Goal: Task Accomplishment & Management: Use online tool/utility

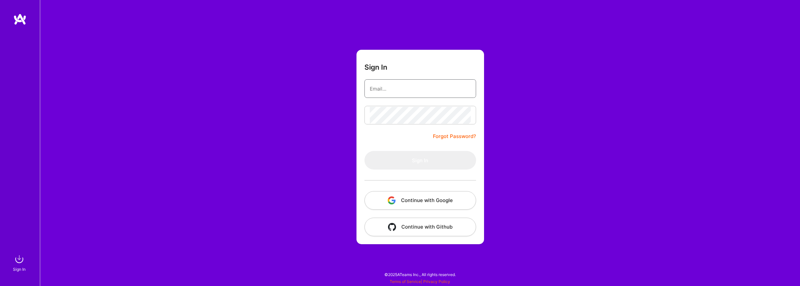
type input "[EMAIL_ADDRESS][DOMAIN_NAME]"
click at [407, 149] on form "Sign In [EMAIL_ADDRESS][DOMAIN_NAME] Forgot Password? Sign In Continue with Goo…" at bounding box center [420, 147] width 128 height 195
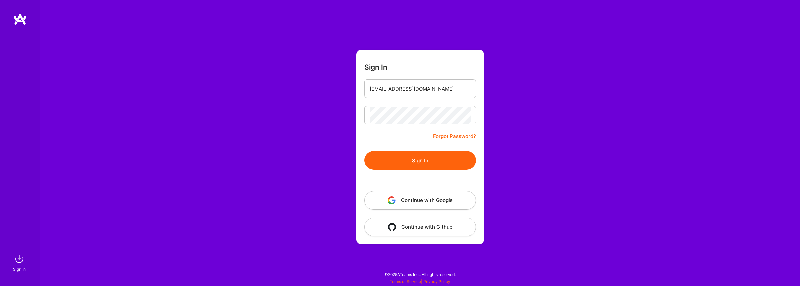
click at [408, 157] on button "Sign In" at bounding box center [420, 160] width 112 height 19
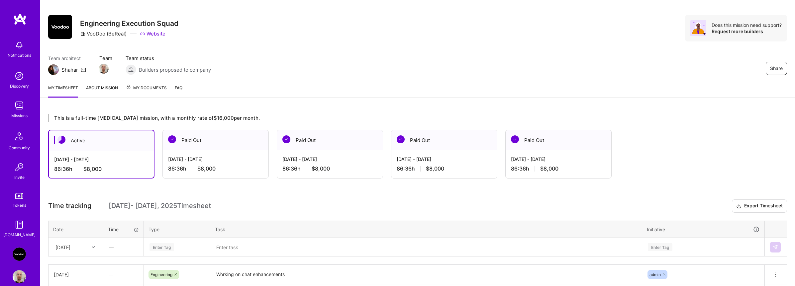
scroll to position [105, 0]
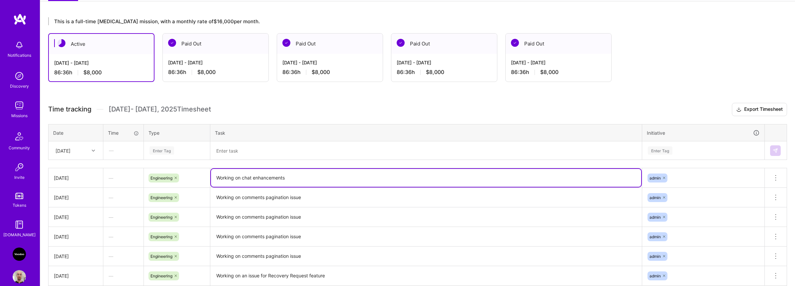
click at [227, 179] on textarea "Working on chat enhancements" at bounding box center [426, 178] width 430 height 18
click at [171, 152] on div "Enter Tag" at bounding box center [161, 151] width 25 height 10
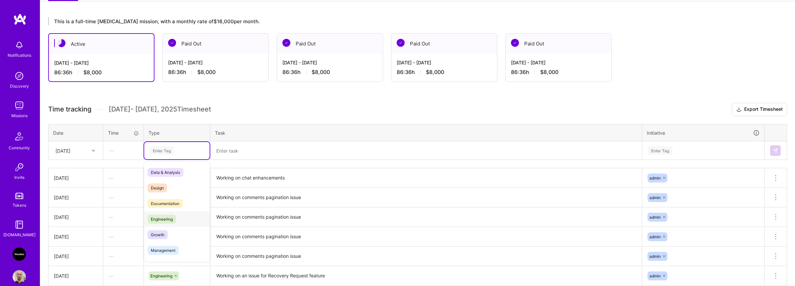
click at [168, 217] on span "Engineering" at bounding box center [162, 219] width 29 height 9
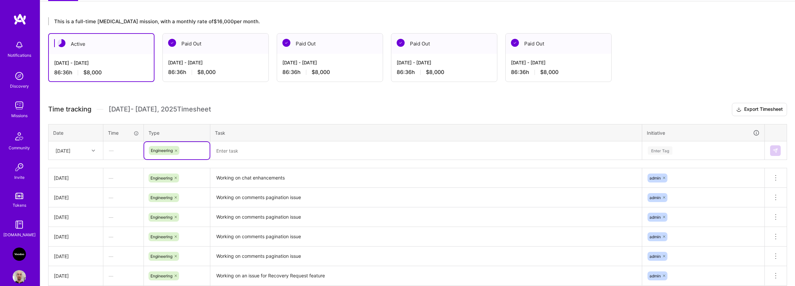
click at [247, 152] on textarea at bounding box center [426, 150] width 430 height 17
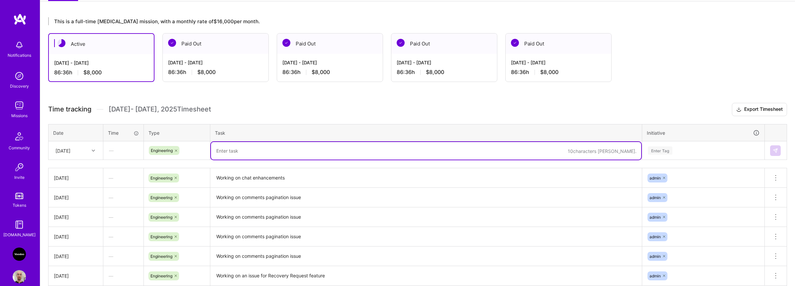
paste textarea "Working on chat enhancements"
type textarea "Working on chat enhancements"
click at [664, 152] on div "Enter Tag" at bounding box center [660, 151] width 25 height 10
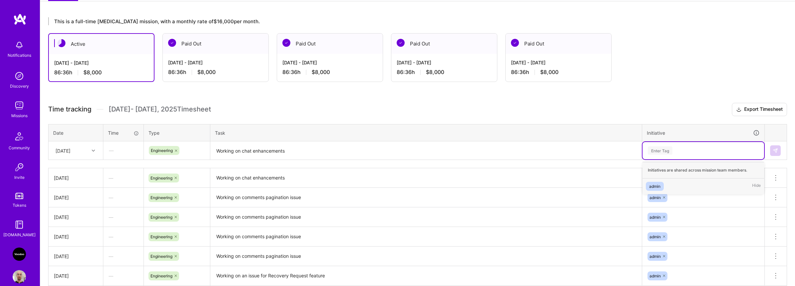
click at [659, 182] on span "admin" at bounding box center [655, 186] width 18 height 9
click at [774, 150] on img at bounding box center [775, 150] width 5 height 5
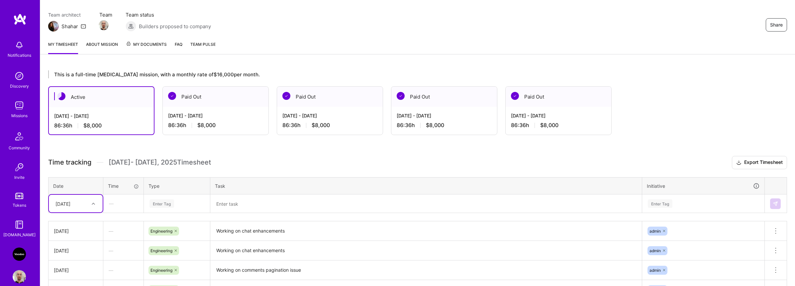
scroll to position [15, 0]
